Goal: Information Seeking & Learning: Learn about a topic

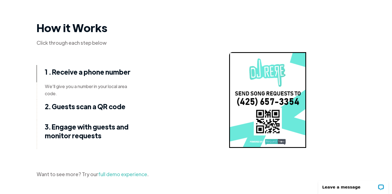
scroll to position [673, 0]
click at [96, 108] on strong "2. Guests scan a QR code" at bounding box center [85, 106] width 81 height 9
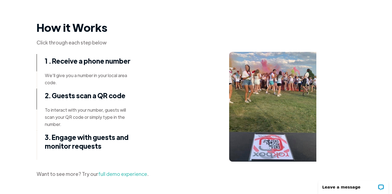
click at [92, 138] on strong "3. Engage with guests and monitor requests" at bounding box center [87, 141] width 84 height 17
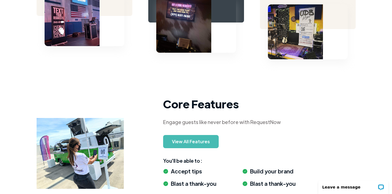
scroll to position [427, 0]
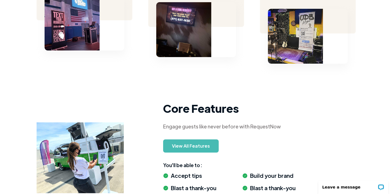
click at [202, 149] on link "View All Features" at bounding box center [191, 146] width 56 height 13
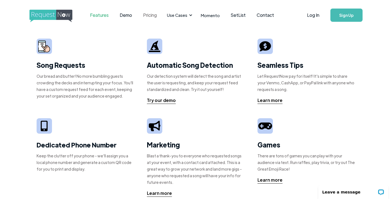
click at [153, 17] on link "Pricing" at bounding box center [150, 15] width 25 height 17
